Goal: Information Seeking & Learning: Learn about a topic

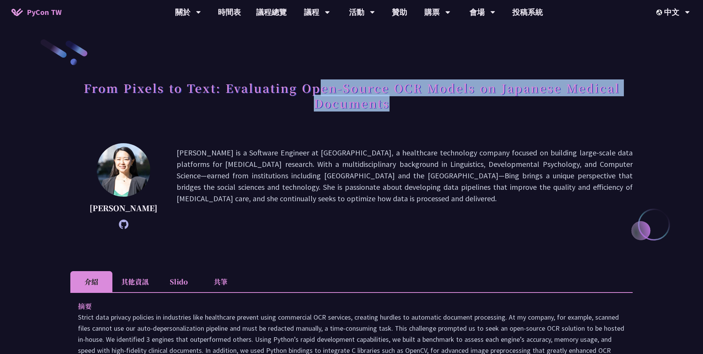
drag, startPoint x: 320, startPoint y: 94, endPoint x: 405, endPoint y: 106, distance: 85.8
click at [404, 106] on h1 "From Pixels to Text: Evaluating Open-Source OCR Models on Japanese Medical Docu…" at bounding box center [351, 95] width 562 height 38
click at [405, 106] on h1 "From Pixels to Text: Evaluating Open-Source OCR Models on Japanese Medical Docu…" at bounding box center [351, 95] width 562 height 38
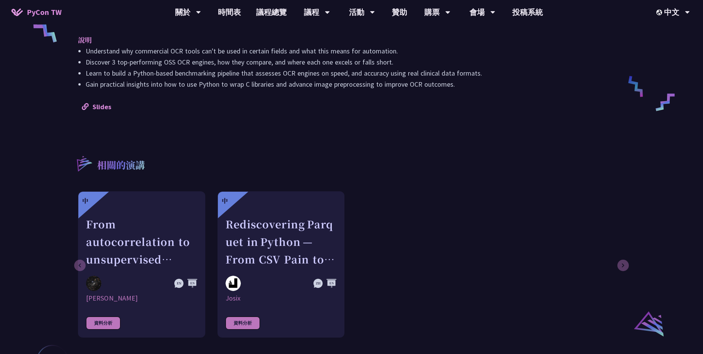
scroll to position [264, 0]
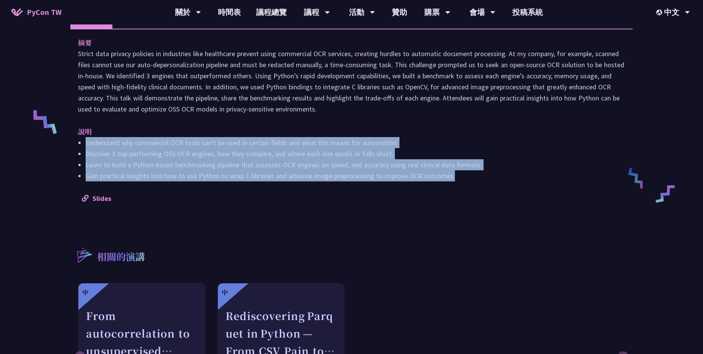
drag, startPoint x: 468, startPoint y: 179, endPoint x: 86, endPoint y: 136, distance: 384.6
click at [80, 136] on div "說明 Understand why commercial OCR tools can't be used in certain fields and what…" at bounding box center [351, 153] width 547 height 55
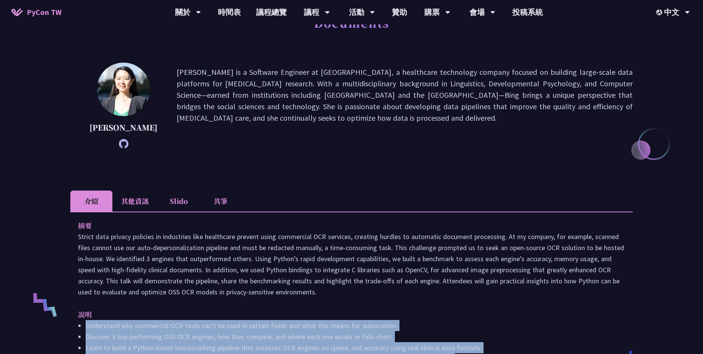
scroll to position [0, 0]
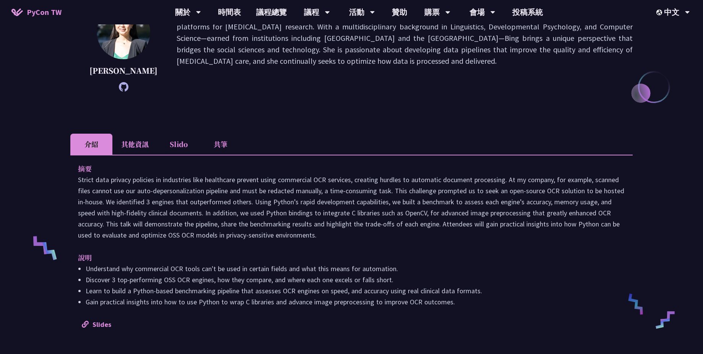
click at [230, 205] on p at bounding box center [351, 207] width 547 height 67
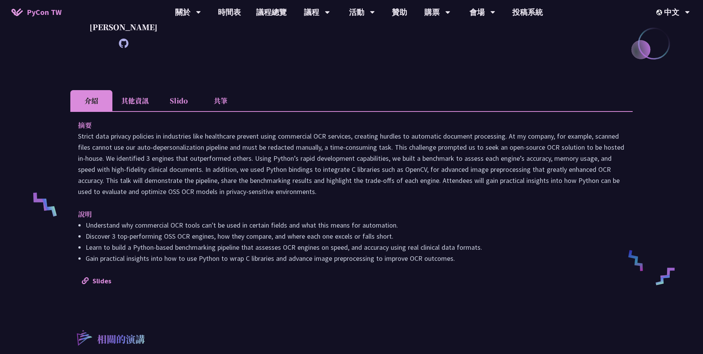
scroll to position [183, 0]
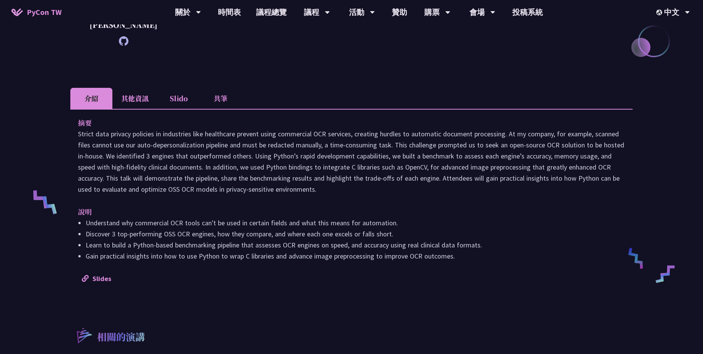
click at [388, 242] on li "Learn to build a Python-based benchmarking pipeline that assesses OCR engines o…" at bounding box center [355, 245] width 539 height 11
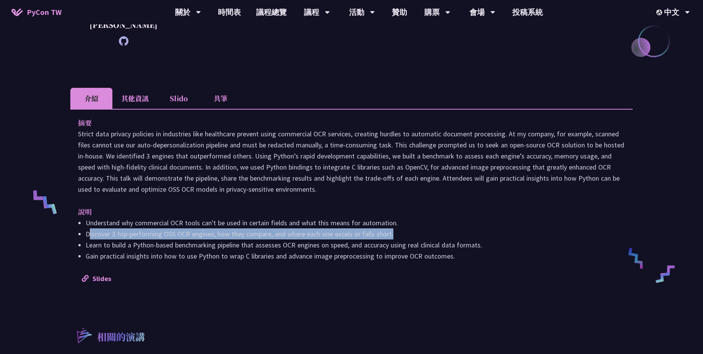
drag, startPoint x: 89, startPoint y: 234, endPoint x: 412, endPoint y: 232, distance: 322.6
click at [412, 232] on li "Discover 3 top-performing OSS OCR engines, how they compare, and where each one…" at bounding box center [355, 234] width 539 height 11
click at [428, 237] on li "Discover 3 top-performing OSS OCR engines, how they compare, and where each one…" at bounding box center [355, 234] width 539 height 11
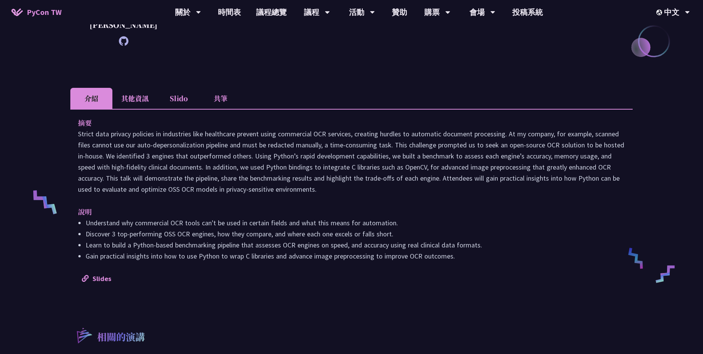
click at [407, 73] on div "From Pixels to Text: Evaluating Open-Source OCR Models on Japanese Medical Docu…" at bounding box center [351, 190] width 562 height 670
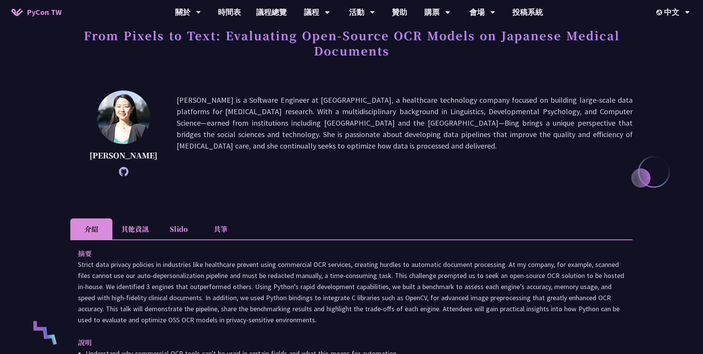
scroll to position [0, 0]
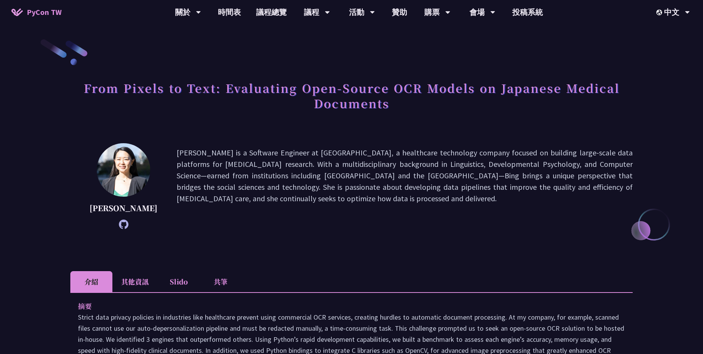
click at [283, 198] on p "[PERSON_NAME] is a Software Engineer at [GEOGRAPHIC_DATA], a healthcare technol…" at bounding box center [405, 186] width 456 height 78
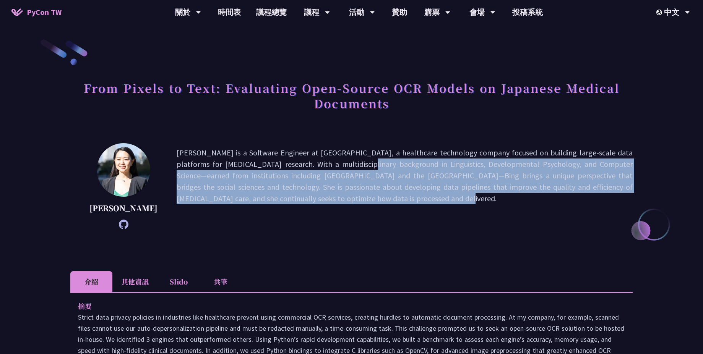
drag, startPoint x: 269, startPoint y: 159, endPoint x: 350, endPoint y: 208, distance: 95.0
click at [350, 208] on p "[PERSON_NAME] is a Software Engineer at [GEOGRAPHIC_DATA], a healthcare technol…" at bounding box center [405, 186] width 456 height 78
click at [354, 210] on p "[PERSON_NAME] is a Software Engineer at [GEOGRAPHIC_DATA], a healthcare technol…" at bounding box center [405, 186] width 456 height 78
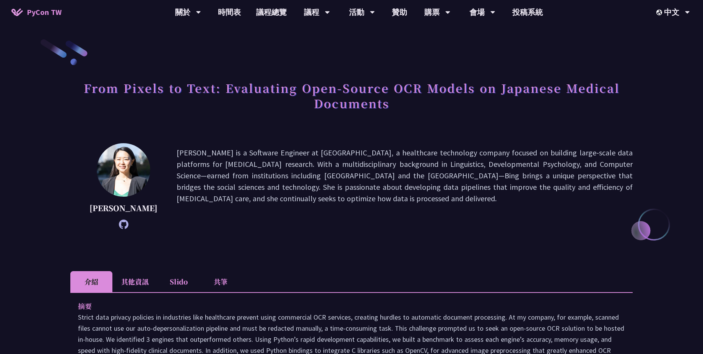
click at [50, 15] on span "PyCon TW" at bounding box center [44, 11] width 35 height 11
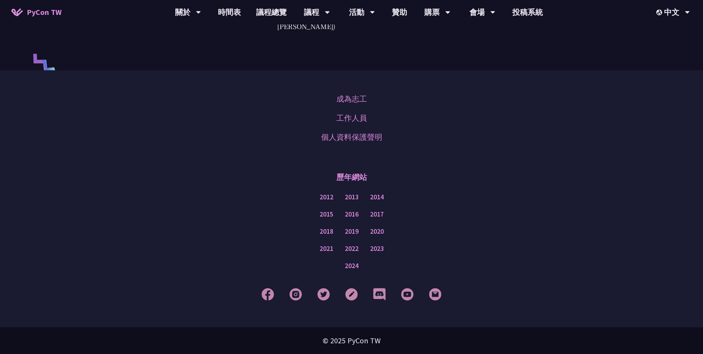
scroll to position [2136, 0]
click at [340, 98] on link "成為志工" at bounding box center [351, 98] width 31 height 11
